Goal: Find specific page/section: Find specific page/section

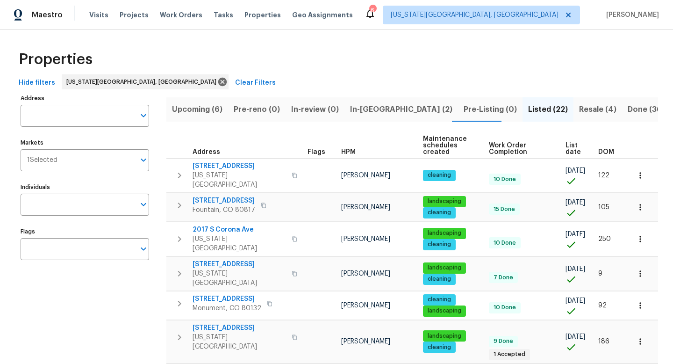
click at [220, 18] on div "Tasks" at bounding box center [224, 15] width 20 height 10
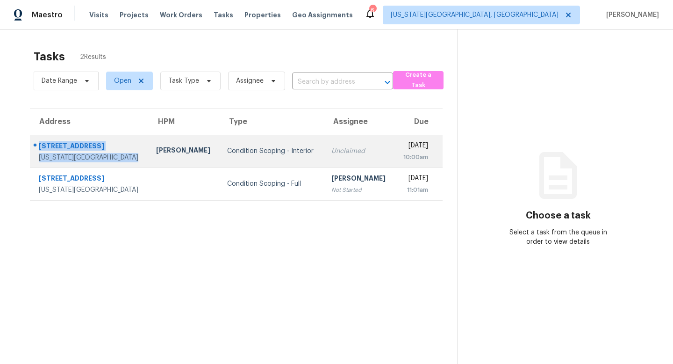
drag, startPoint x: 130, startPoint y: 154, endPoint x: 38, endPoint y: 142, distance: 92.4
click at [38, 142] on div "[STREET_ADDRESS][US_STATE]" at bounding box center [85, 151] width 111 height 22
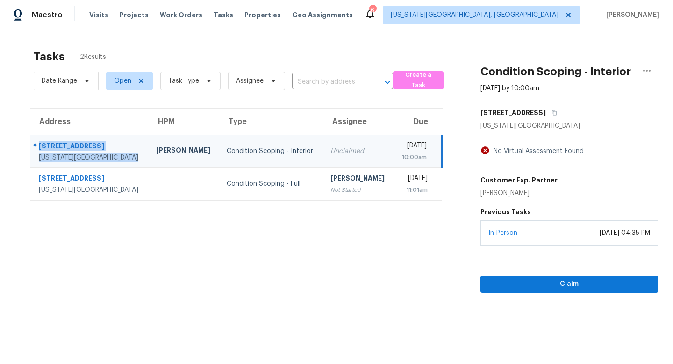
click at [67, 158] on div "[US_STATE][GEOGRAPHIC_DATA]" at bounding box center [90, 157] width 102 height 9
drag, startPoint x: 37, startPoint y: 143, endPoint x: 126, endPoint y: 160, distance: 90.0
click at [126, 160] on div "[STREET_ADDRESS][US_STATE]" at bounding box center [85, 151] width 111 height 22
copy div "[STREET_ADDRESS][US_STATE]"
